Goal: Task Accomplishment & Management: Manage account settings

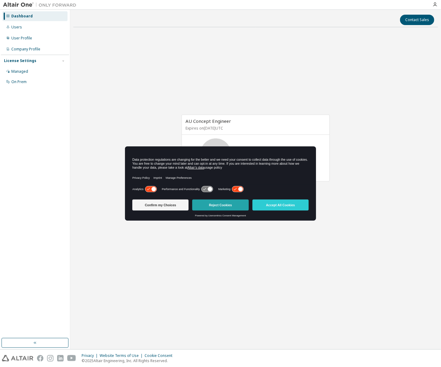
click at [220, 204] on button "Reject Cookies" at bounding box center [220, 204] width 56 height 11
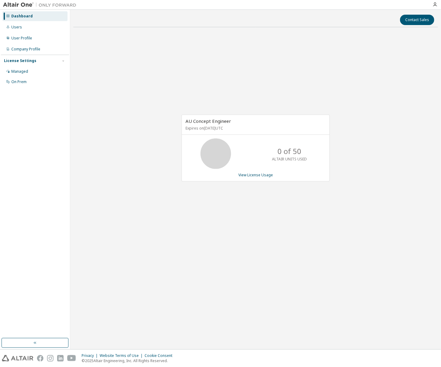
drag, startPoint x: 203, startPoint y: 128, endPoint x: 223, endPoint y: 128, distance: 20.5
click at [223, 128] on p "Expires on [DATE] UTC" at bounding box center [254, 128] width 139 height 5
click at [194, 128] on p "Expires on July 3, 2026 UTC" at bounding box center [254, 128] width 139 height 5
drag, startPoint x: 186, startPoint y: 121, endPoint x: 241, endPoint y: 120, distance: 55.3
click at [241, 120] on div "AU Concept Engineer Expires on July 3, 2026 UTC" at bounding box center [255, 125] width 147 height 20
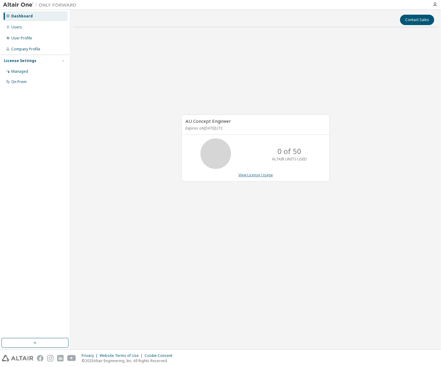
click at [252, 175] on link "View License Usage" at bounding box center [255, 174] width 35 height 5
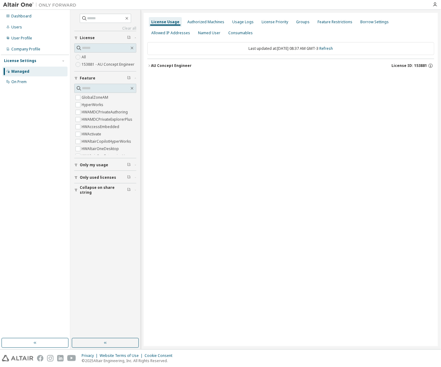
click at [149, 67] on icon "button" at bounding box center [149, 66] width 4 height 4
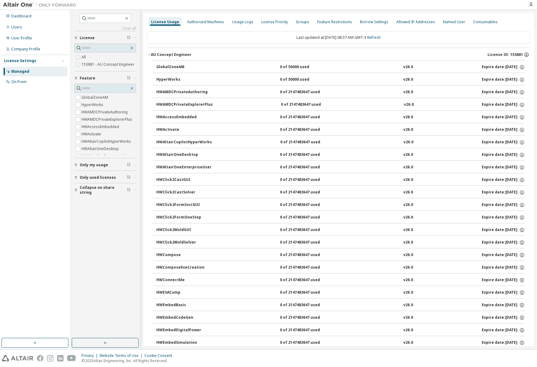
click at [440, 54] on icon "button" at bounding box center [526, 54] width 5 height 5
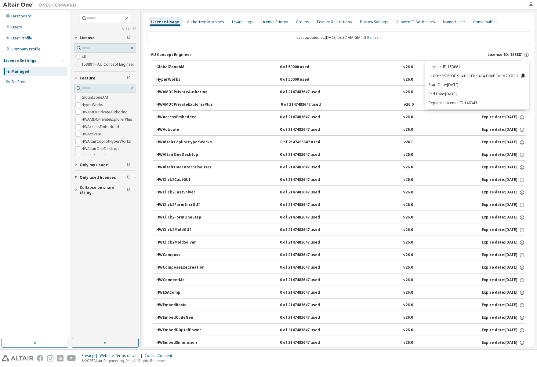
click at [440, 41] on div "Last updated at: Tue 2025-10-07 08:37 AM GMT-3 Refresh" at bounding box center [338, 37] width 383 height 13
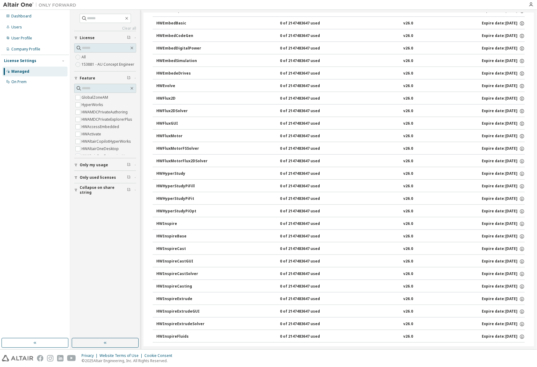
scroll to position [376, 0]
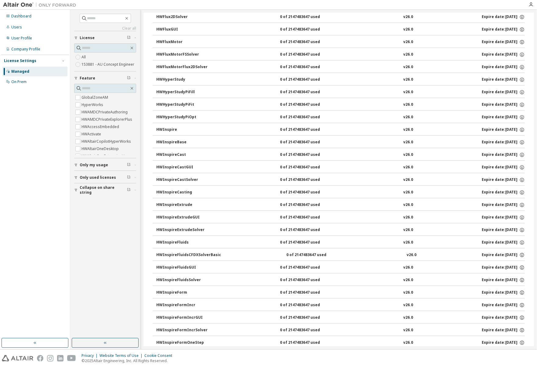
click at [99, 65] on label "153881 - AU Concept Engineer" at bounding box center [109, 64] width 54 height 7
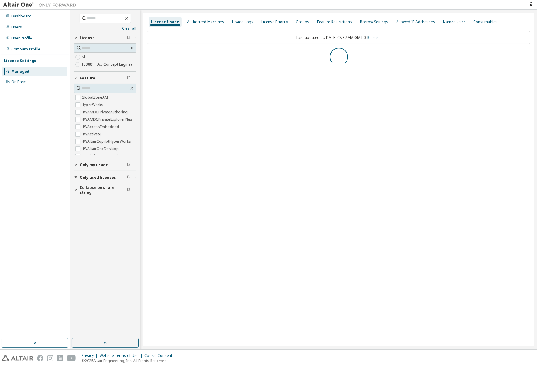
scroll to position [0, 0]
click at [236, 23] on div "Usage Logs" at bounding box center [242, 22] width 21 height 5
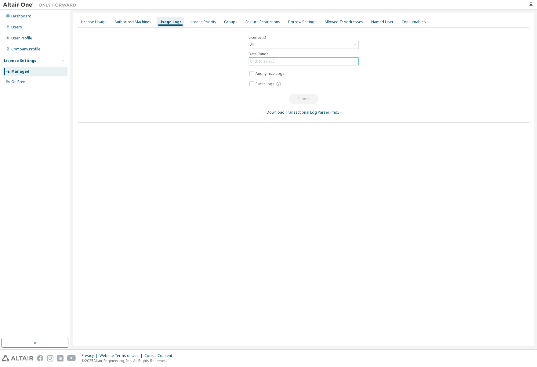
click at [314, 62] on div "Click to select" at bounding box center [303, 61] width 109 height 7
click at [264, 77] on li "Last 30 days" at bounding box center [303, 78] width 108 height 8
click at [307, 99] on button "Submit" at bounding box center [303, 99] width 29 height 10
click at [96, 21] on div "License Usage" at bounding box center [94, 22] width 26 height 5
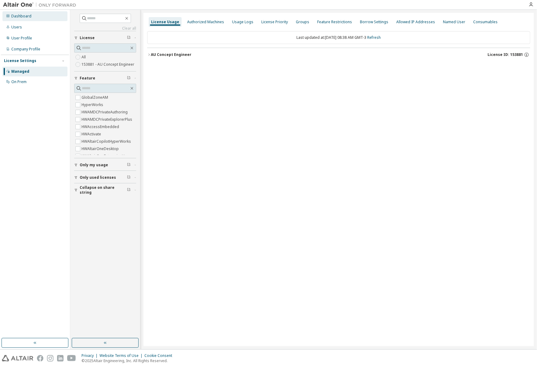
click at [20, 19] on div "Dashboard" at bounding box center [34, 16] width 65 height 10
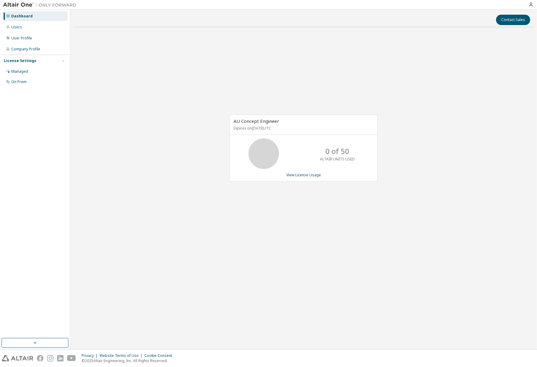
click at [223, 63] on div "AU Concept Engineer Expires on July 3, 2026 UTC 0 of 50 ALTAIR UNITS USED View …" at bounding box center [303, 151] width 461 height 238
click at [310, 174] on link "View License Usage" at bounding box center [303, 174] width 35 height 5
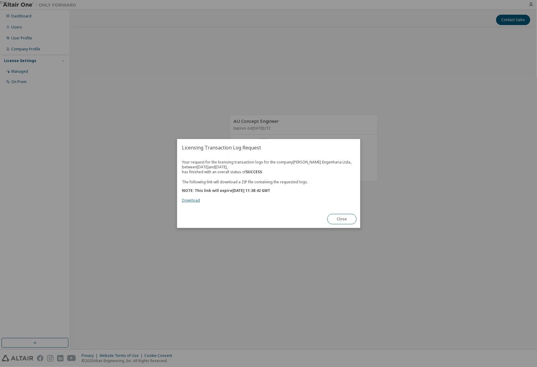
click at [189, 201] on link "Download" at bounding box center [191, 200] width 18 height 5
